Goal: Information Seeking & Learning: Learn about a topic

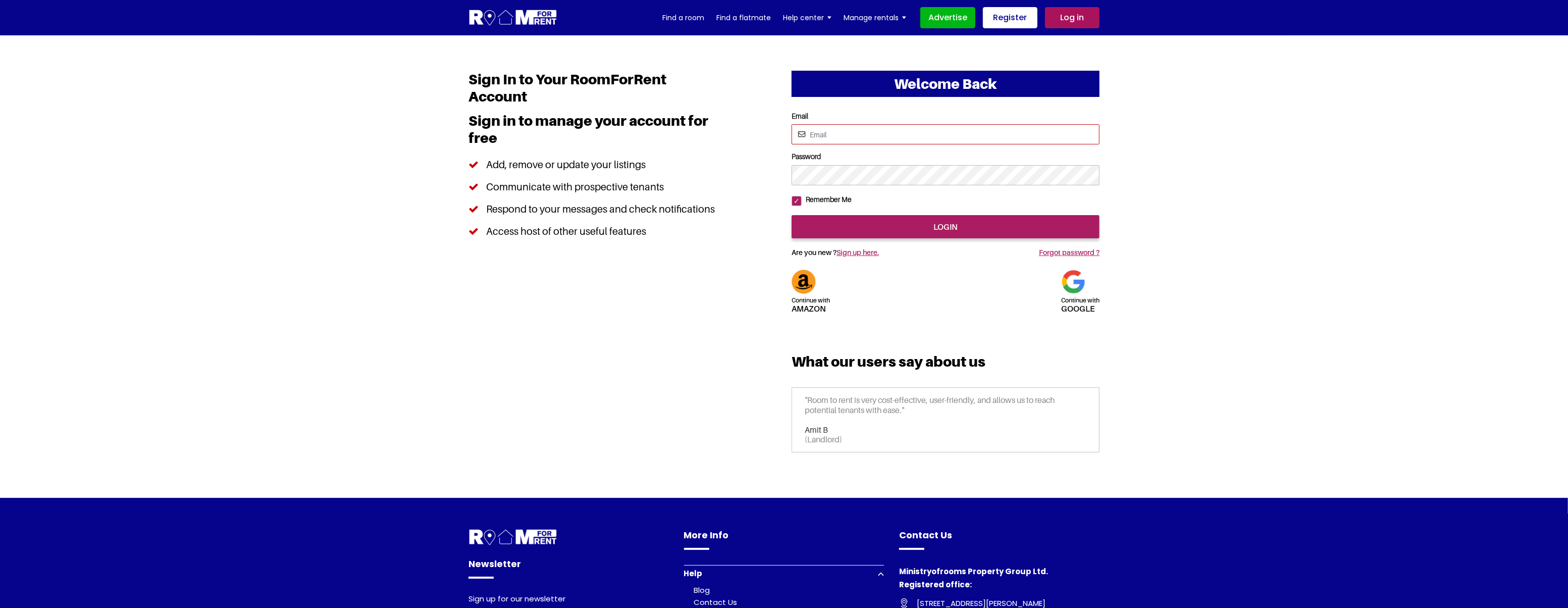
click at [844, 138] on input "Email" at bounding box center [946, 134] width 308 height 20
type input "[EMAIL_ADDRESS][DOMAIN_NAME]"
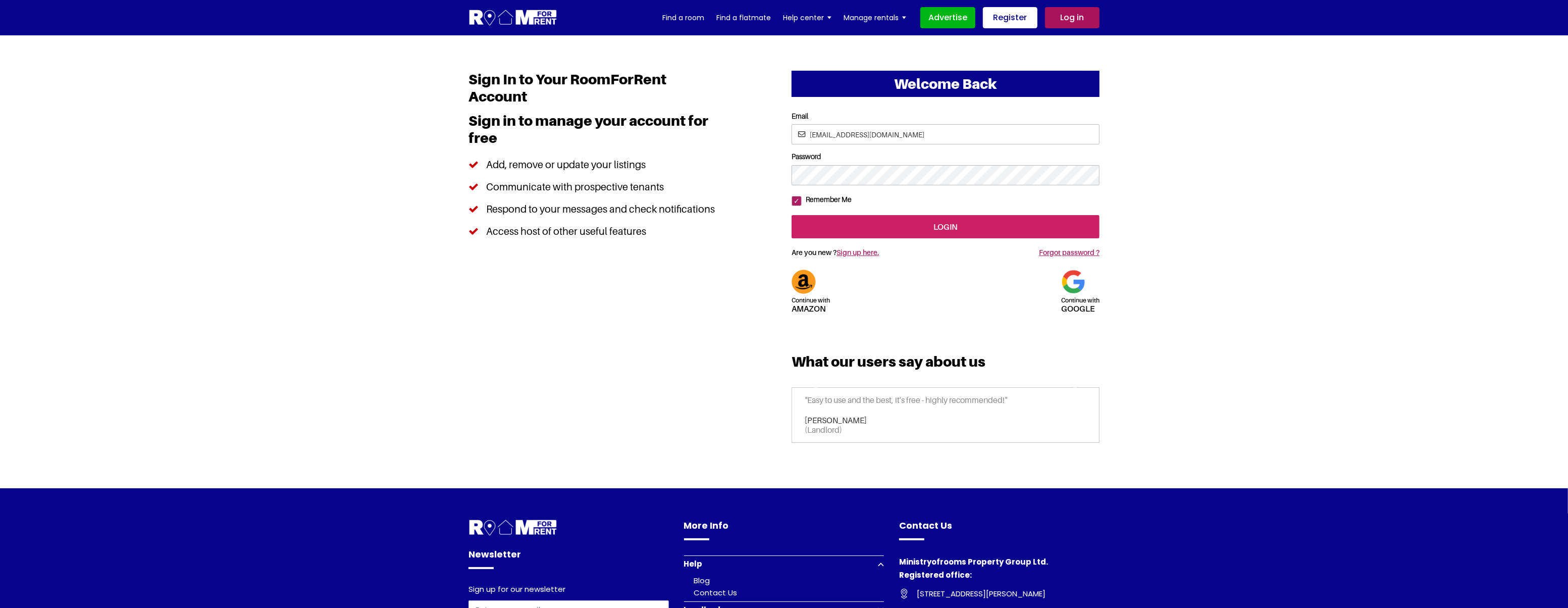
click at [864, 239] on input "login" at bounding box center [946, 227] width 308 height 23
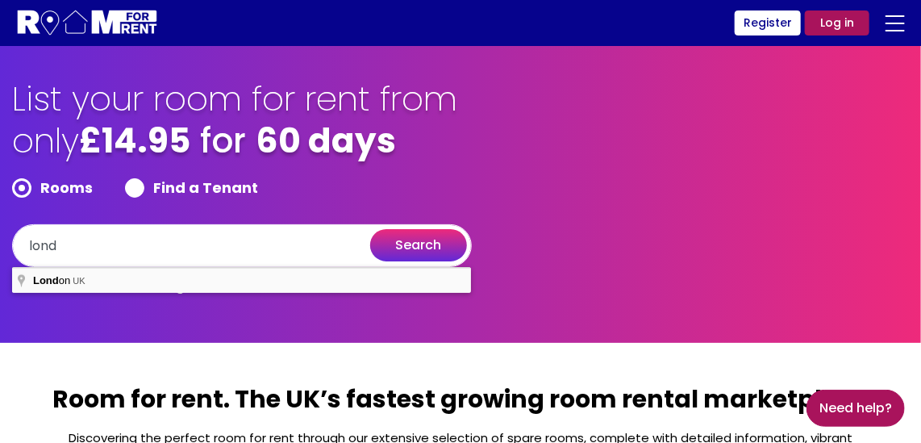
type input "London, UK"
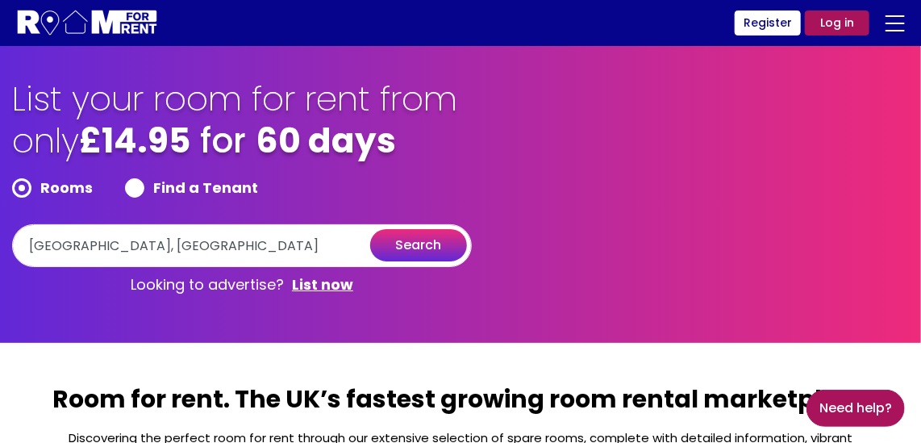
click at [419, 252] on button "search" at bounding box center [418, 245] width 97 height 32
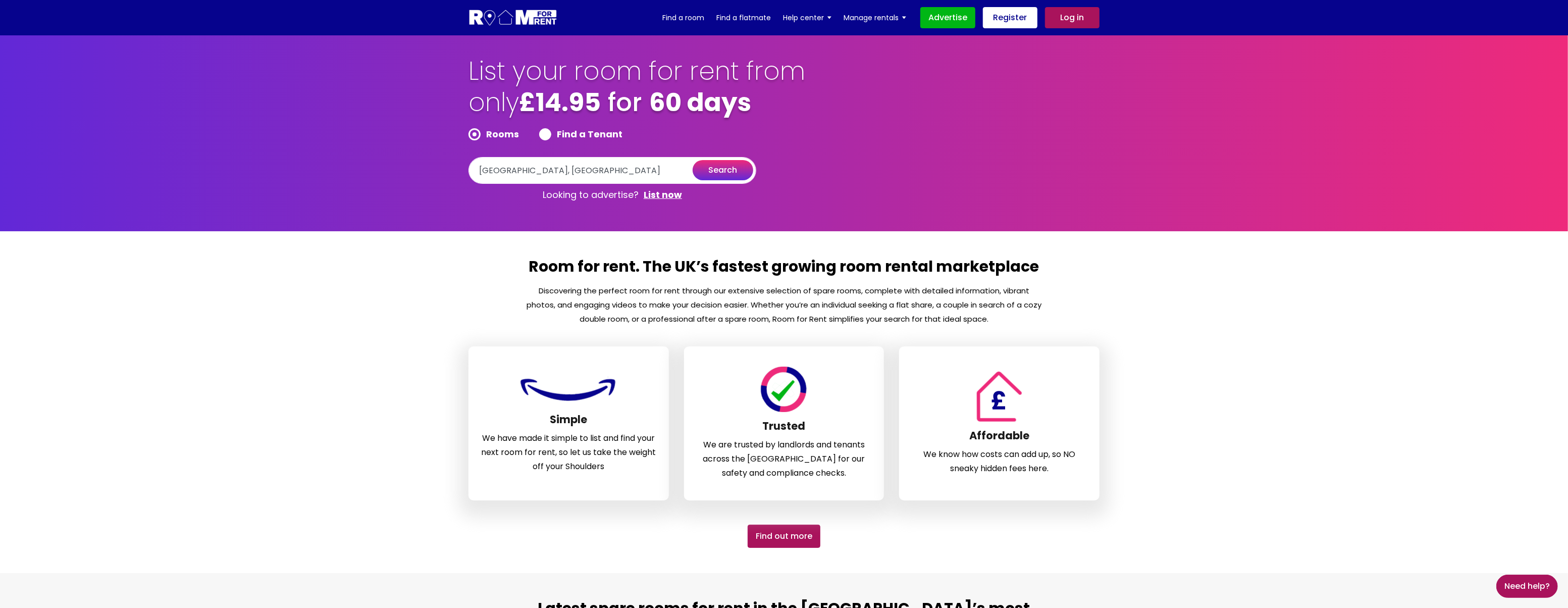
click at [576, 175] on button "search" at bounding box center [723, 170] width 61 height 20
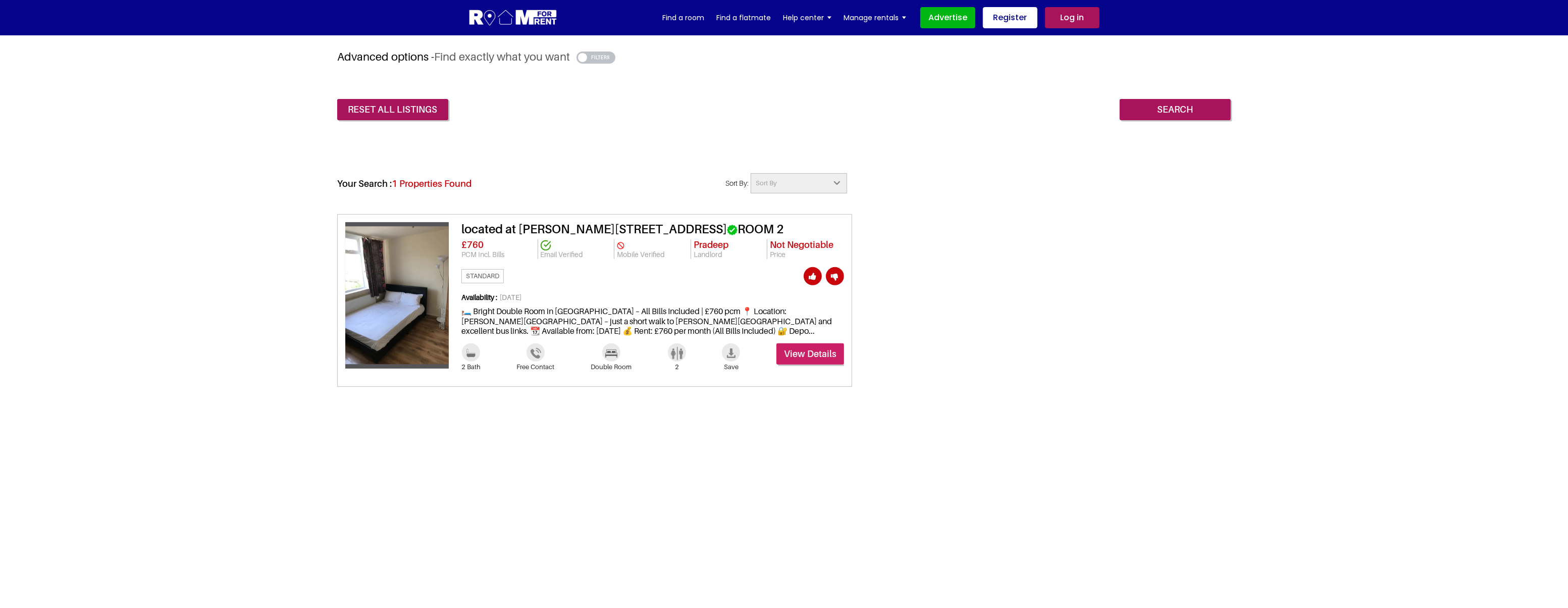
click at [821, 346] on link "View Details" at bounding box center [810, 354] width 68 height 21
